Goal: Task Accomplishment & Management: Manage account settings

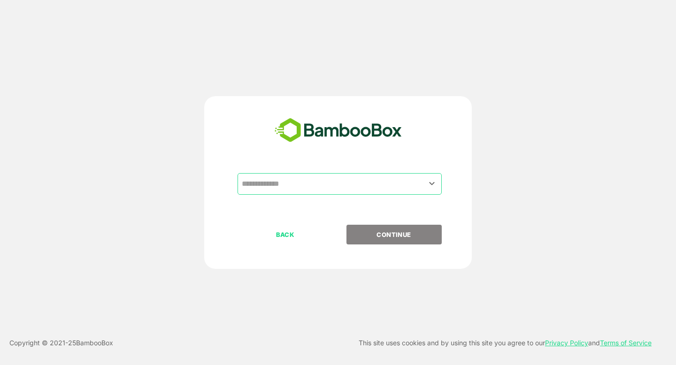
click at [346, 179] on input "text" at bounding box center [339, 184] width 201 height 18
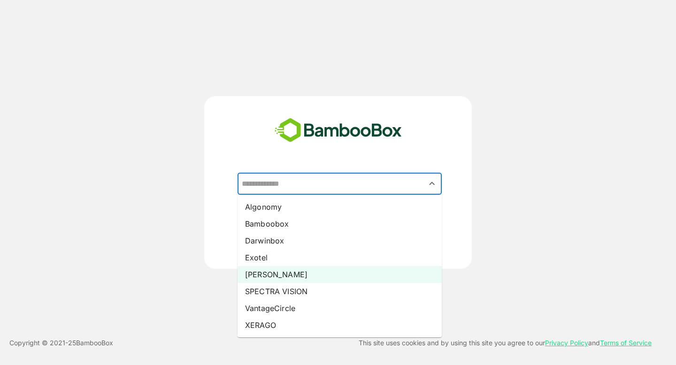
click at [314, 281] on li "[PERSON_NAME]" at bounding box center [340, 274] width 204 height 17
type input "*****"
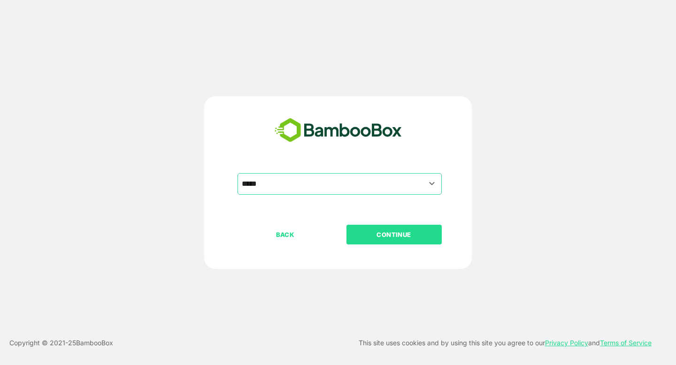
click at [378, 238] on p "CONTINUE" at bounding box center [394, 235] width 94 height 10
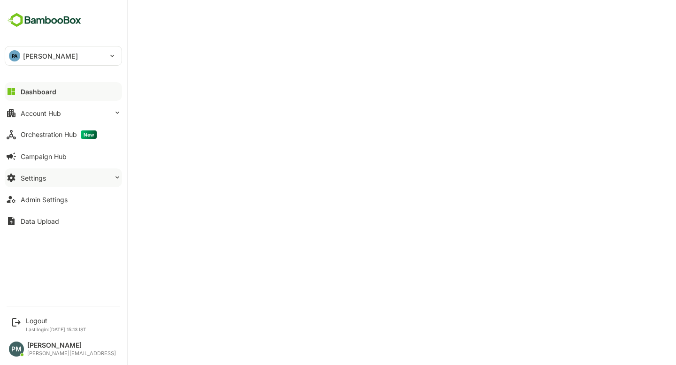
click at [48, 172] on button "Settings" at bounding box center [63, 178] width 117 height 19
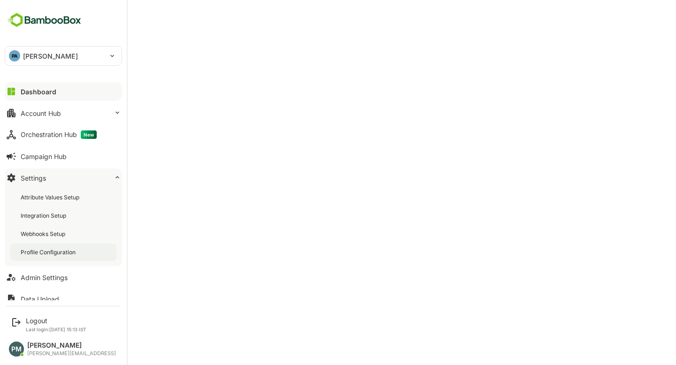
click at [64, 248] on div "Profile Configuration" at bounding box center [49, 252] width 57 height 8
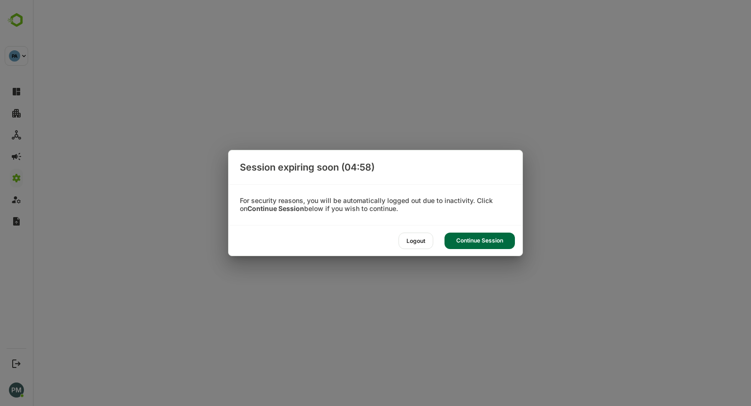
click at [484, 244] on div "Continue Session" at bounding box center [480, 240] width 70 height 16
